Goal: Task Accomplishment & Management: Use online tool/utility

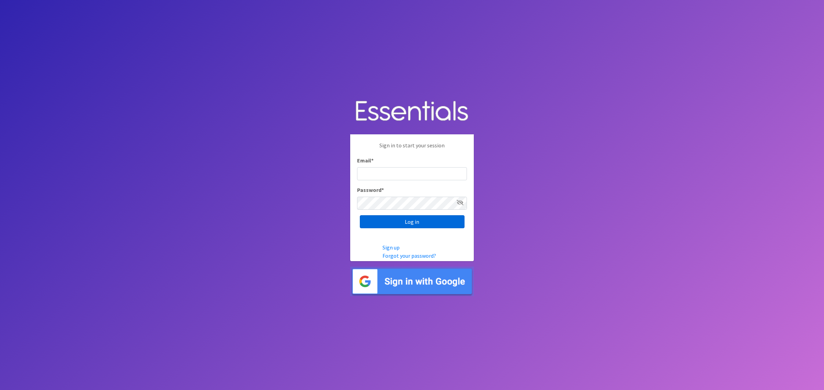
type input "shannon@HeartofOhiodiaperbank.org"
click at [406, 221] on input "Log in" at bounding box center [412, 221] width 105 height 13
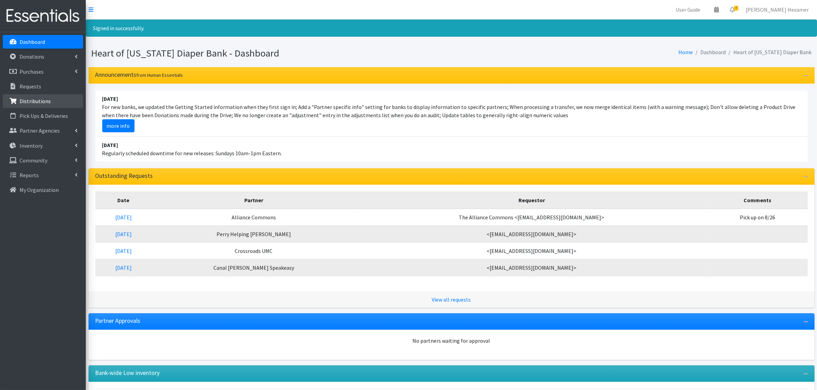
click at [33, 98] on p "Distributions" at bounding box center [35, 101] width 31 height 7
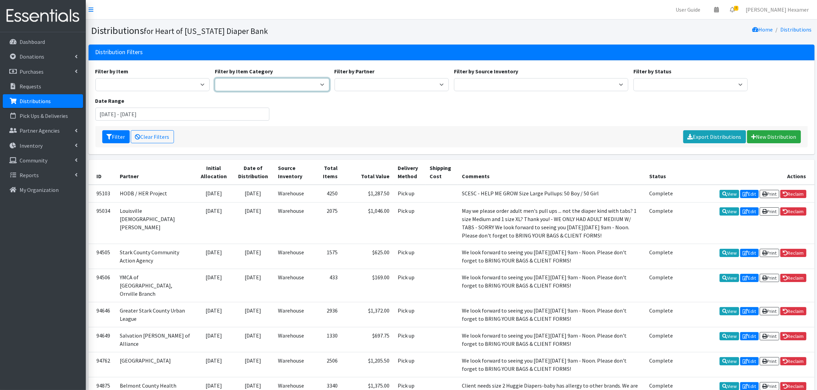
click at [231, 82] on select "Period Supplies Adult Incontinence Diapers Wipes Pull- Ups" at bounding box center [272, 84] width 115 height 13
select select "71"
click at [215, 78] on select "Period Supplies Adult Incontinence Diapers Wipes Pull- Ups" at bounding box center [272, 84] width 115 height 13
drag, startPoint x: 129, startPoint y: 114, endPoint x: 87, endPoint y: 113, distance: 42.6
click at [87, 113] on div "Distribution Filters Filter by Item Adult Large Adult Medium Adult Small Adult …" at bounding box center [451, 102] width 731 height 115
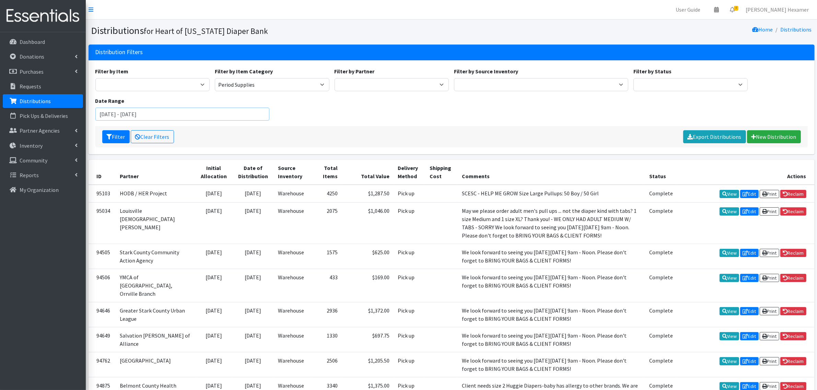
drag, startPoint x: 160, startPoint y: 115, endPoint x: 141, endPoint y: 114, distance: 19.6
click at [141, 114] on input "January 1, 2024 - September 21, 2025" at bounding box center [182, 114] width 174 height 13
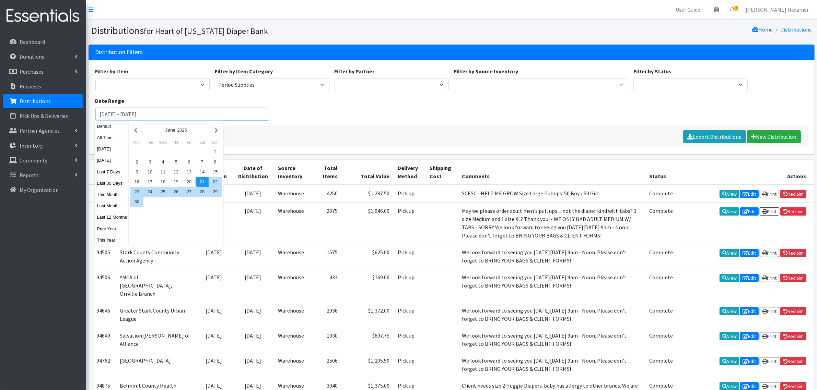
type input "[DATE] - [DATE]"
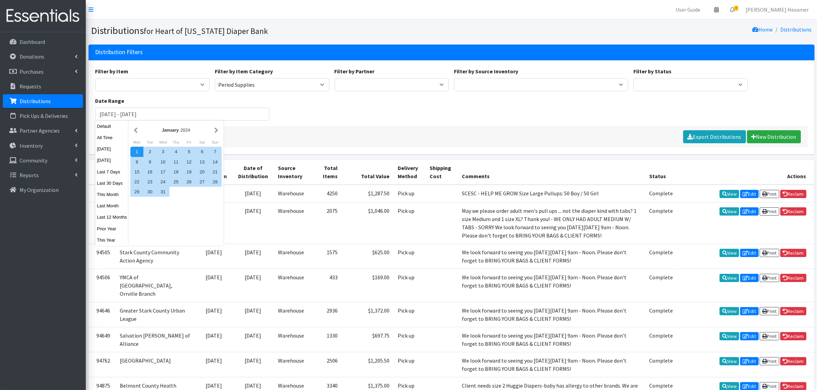
click at [306, 102] on div "Filter by Item Adult Large Adult Medium Adult Small Adult X Large Adult X-Small…" at bounding box center [451, 96] width 717 height 59
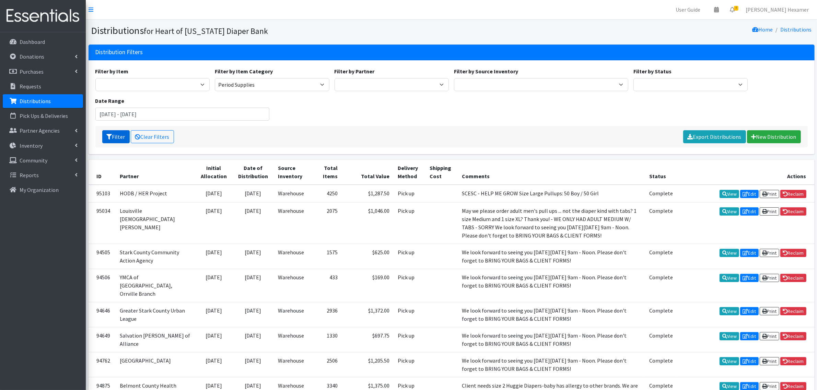
click at [105, 138] on button "Filter" at bounding box center [115, 136] width 27 height 13
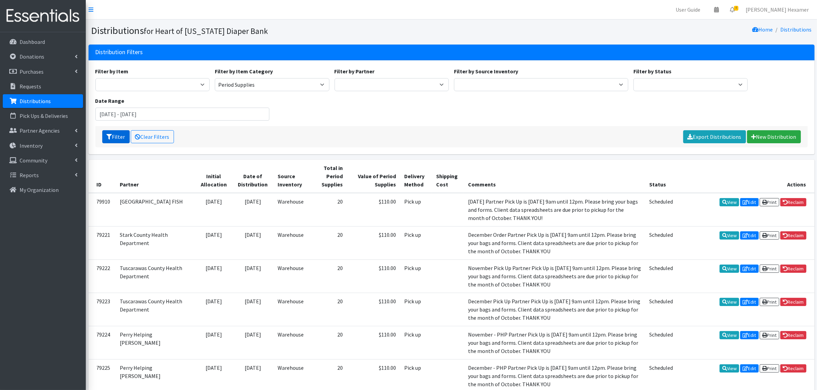
click at [121, 136] on button "Filter" at bounding box center [115, 136] width 27 height 13
click at [722, 135] on link "Export Distributions" at bounding box center [714, 136] width 63 height 13
